Goal: Task Accomplishment & Management: Complete application form

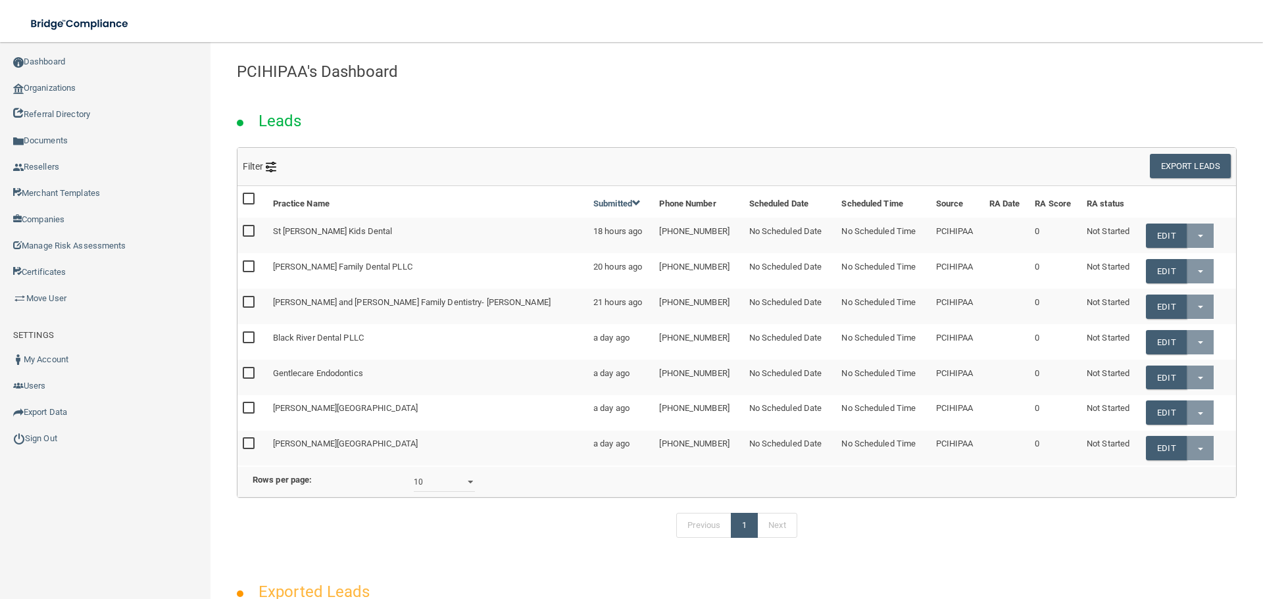
click at [96, 97] on link "Organizations" at bounding box center [105, 88] width 211 height 26
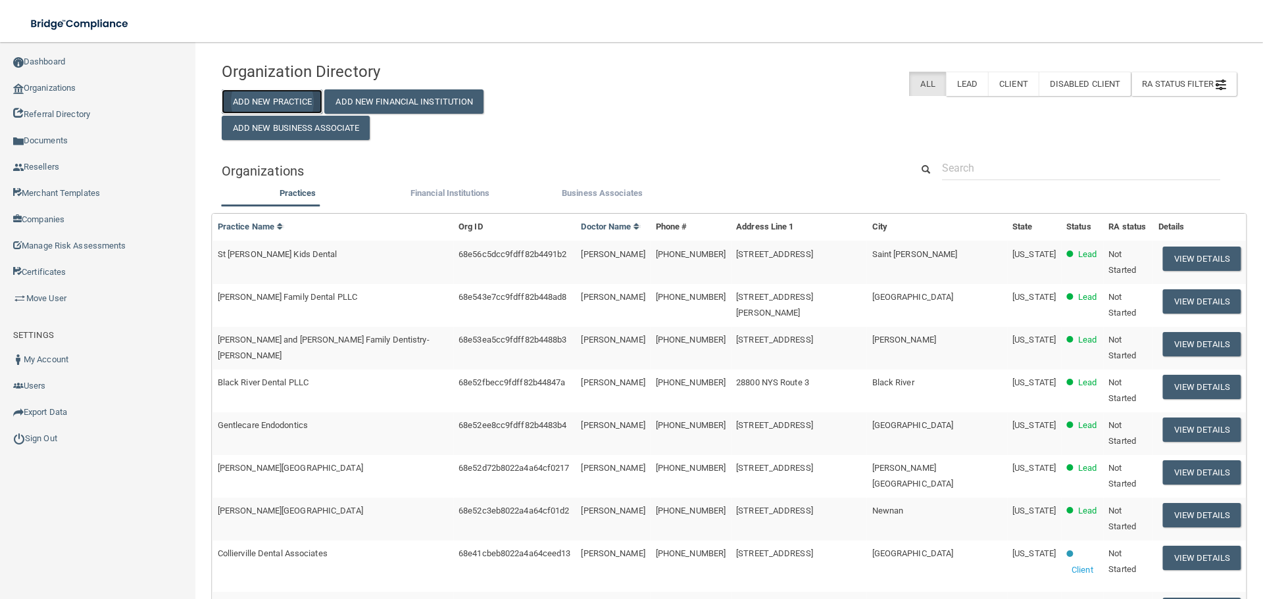
click at [262, 104] on button "Add New Practice" at bounding box center [272, 101] width 101 height 24
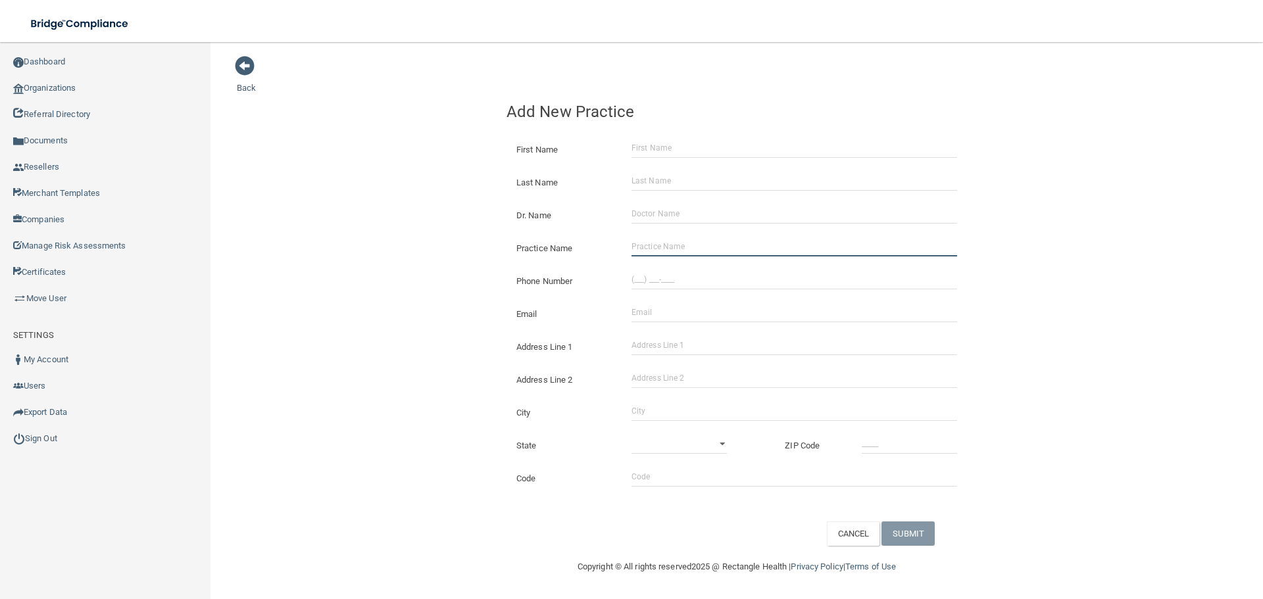
click at [690, 255] on input "Practice Name" at bounding box center [794, 247] width 326 height 20
paste input "[PERSON_NAME] DDS"
type input "[PERSON_NAME] DDS"
click at [657, 277] on input "(___) ___-____" at bounding box center [794, 280] width 326 height 20
paste input "325) 646-3755"
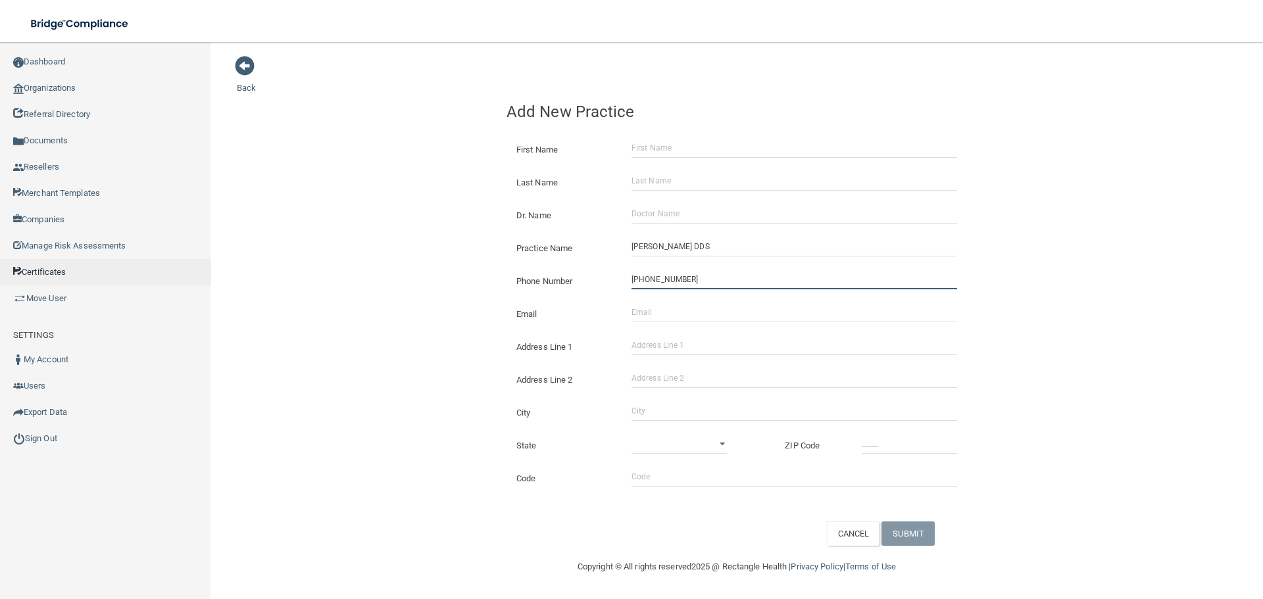
type input "[PHONE_NUMBER]"
click at [700, 318] on input "Email" at bounding box center [794, 312] width 326 height 20
paste input "[EMAIL_ADDRESS][DOMAIN_NAME]"
type input "[EMAIL_ADDRESS][DOMAIN_NAME]"
drag, startPoint x: 334, startPoint y: 295, endPoint x: 405, endPoint y: 310, distance: 72.5
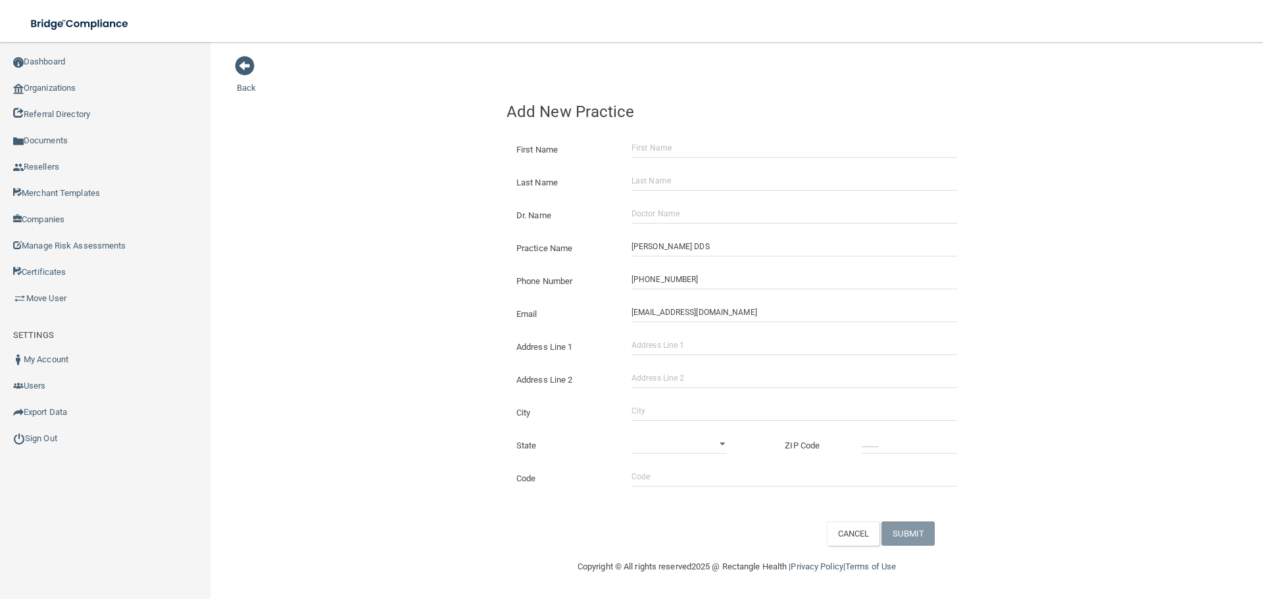
click at [334, 295] on div "Back Add New Practice First Name Last Name Dr. Name Practice Name [PERSON_NAME]…" at bounding box center [737, 300] width 1000 height 491
click at [671, 339] on input "Address Line 1" at bounding box center [794, 345] width 326 height 20
paste input "[STREET_ADDRESS][PERSON_NAME]"
type input "[STREET_ADDRESS][PERSON_NAME]"
click at [674, 422] on div "City" at bounding box center [736, 407] width 480 height 33
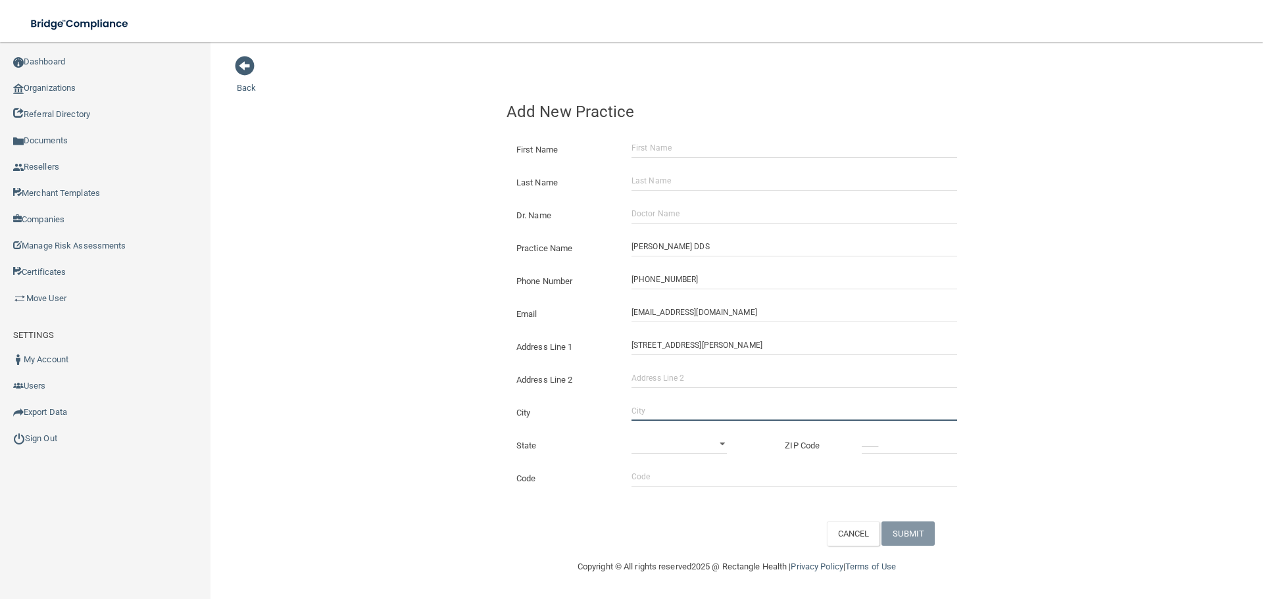
click at [675, 416] on input "City" at bounding box center [794, 411] width 326 height 20
type input "Brownwood"
click at [702, 435] on select "[US_STATE] [US_STATE] [US_STATE] [US_STATE] [US_STATE] [US_STATE] [US_STATE] [U…" at bounding box center [678, 444] width 95 height 20
select select "43"
click at [631, 434] on select "[US_STATE] [US_STATE] [US_STATE] [US_STATE] [US_STATE] [US_STATE] [US_STATE] [U…" at bounding box center [678, 444] width 95 height 20
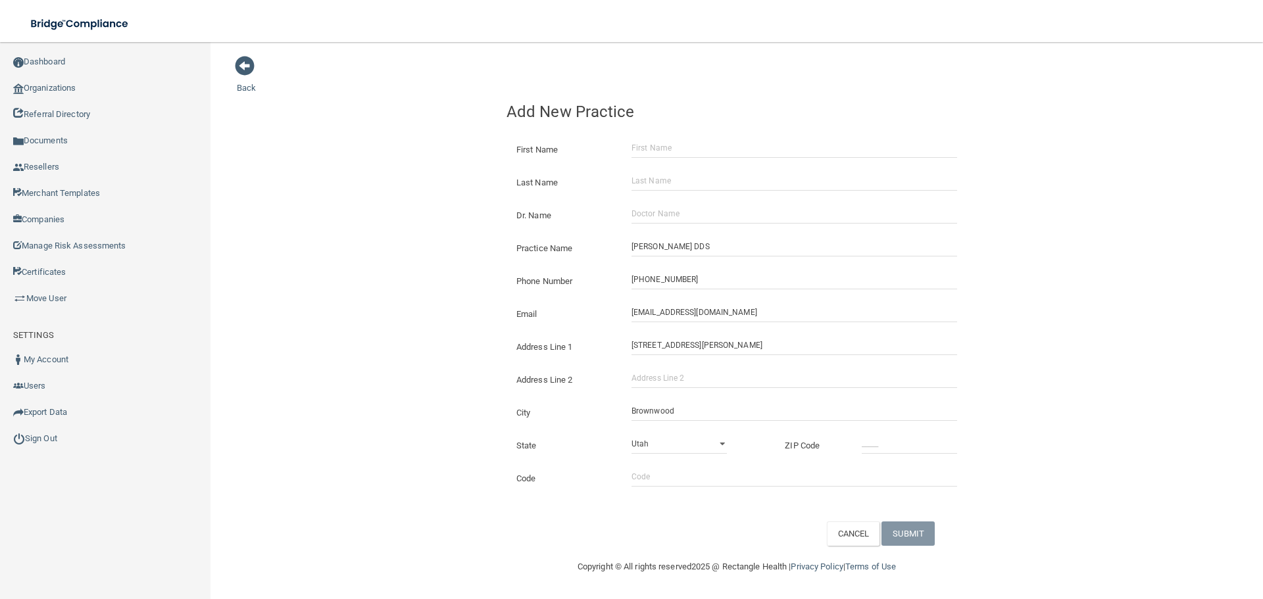
click at [858, 440] on div at bounding box center [909, 444] width 115 height 20
click at [907, 443] on input "_____" at bounding box center [908, 444] width 95 height 20
type input "76801"
click at [467, 340] on div "Back Add New Practice First Name Last Name Dr. Name Practice Name [PERSON_NAME]…" at bounding box center [737, 300] width 1000 height 491
click at [679, 222] on input "Dr. Name" at bounding box center [794, 214] width 326 height 20
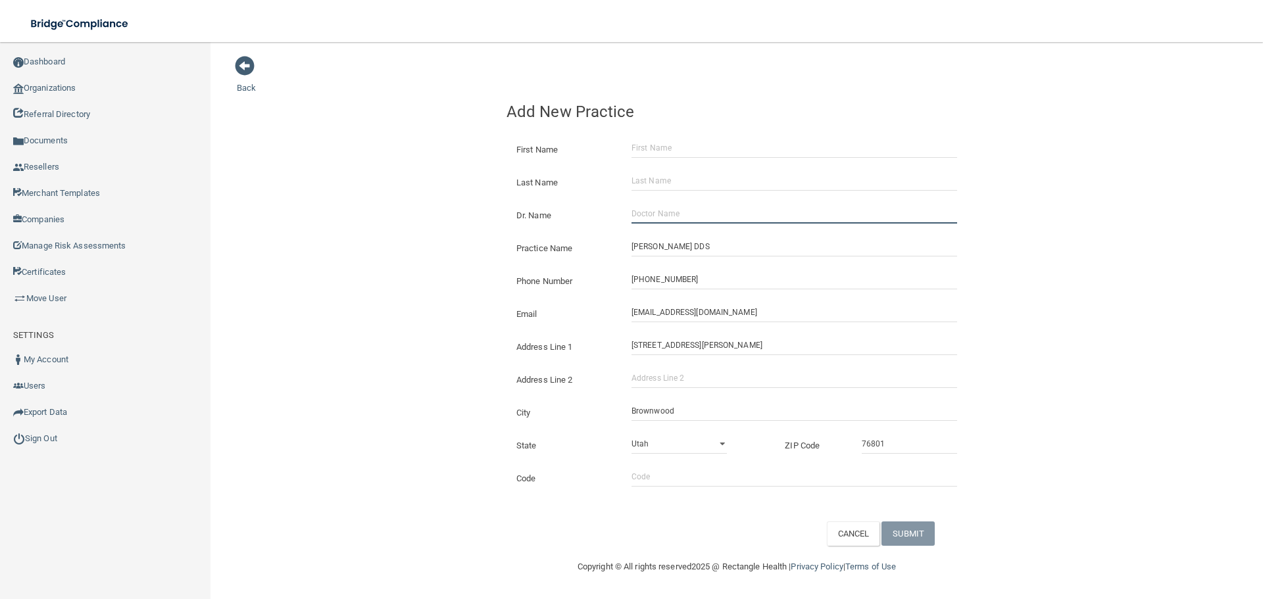
paste input "[PERSON_NAME]"
type input "[PERSON_NAME]"
click at [665, 139] on input "First Name" at bounding box center [794, 148] width 326 height 20
paste input "[PERSON_NAME]"
click at [674, 141] on input "[PERSON_NAME]" at bounding box center [794, 148] width 326 height 20
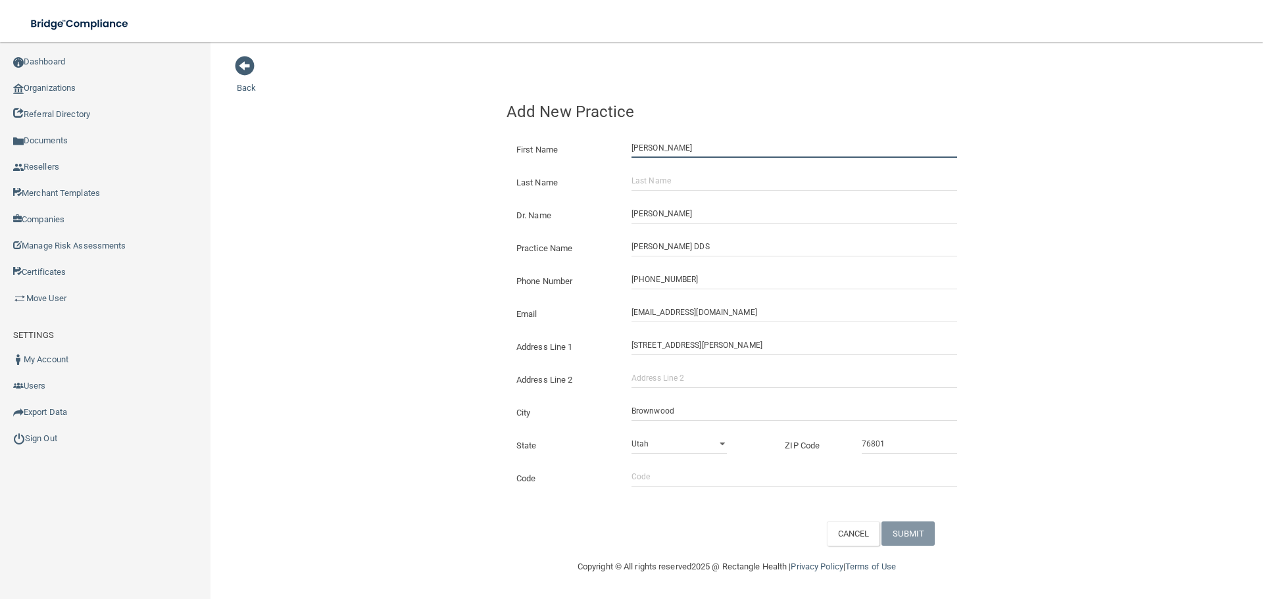
click at [674, 141] on input "[PERSON_NAME]" at bounding box center [794, 148] width 326 height 20
type input "[PERSON_NAME]"
click at [666, 175] on input "Last Name" at bounding box center [794, 181] width 326 height 20
paste input "[PERSON_NAME]"
type input "[PERSON_NAME]"
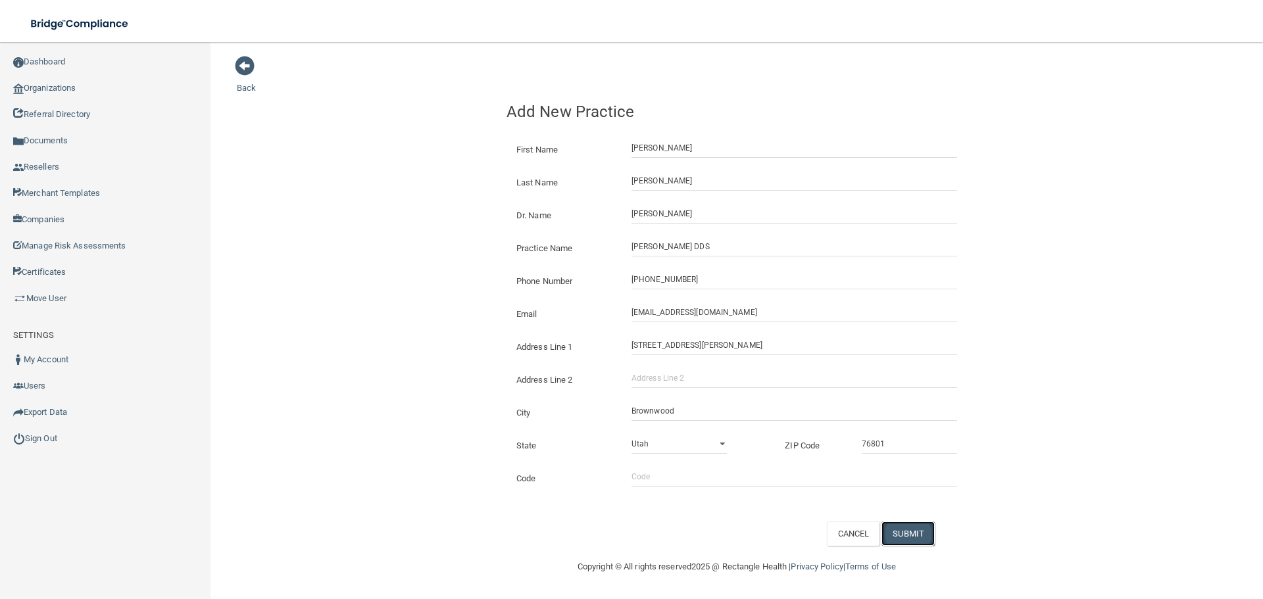
click at [919, 537] on button "SUBMIT" at bounding box center [907, 533] width 53 height 24
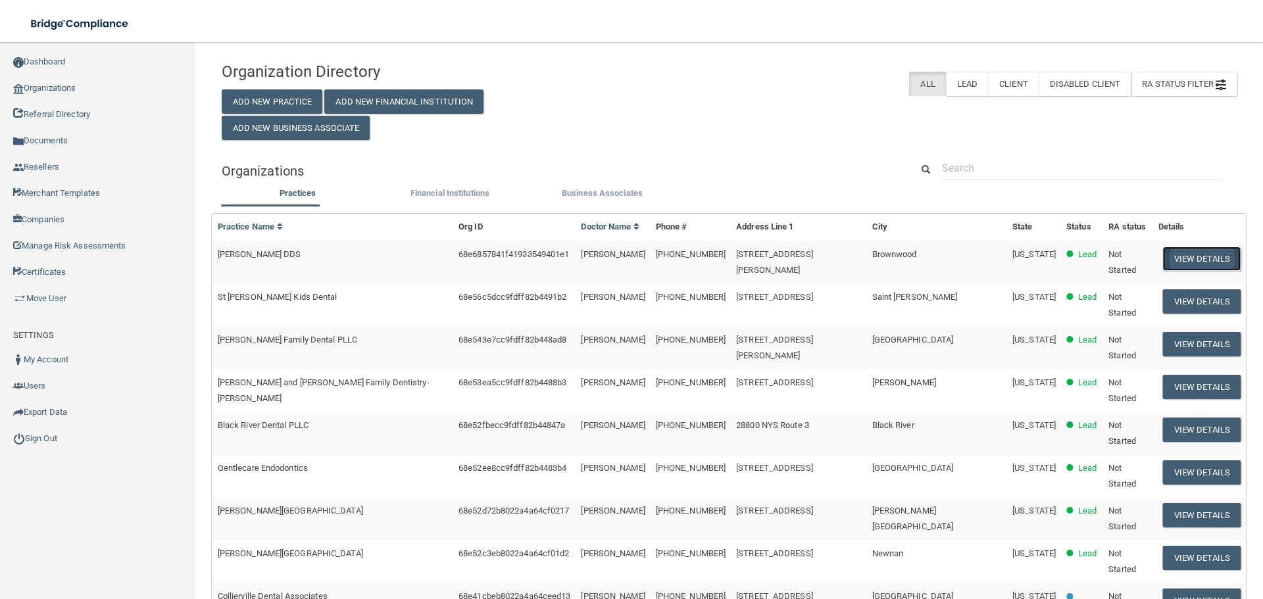
click at [1180, 271] on button "View Details" at bounding box center [1202, 259] width 78 height 24
